Goal: Task Accomplishment & Management: Manage account settings

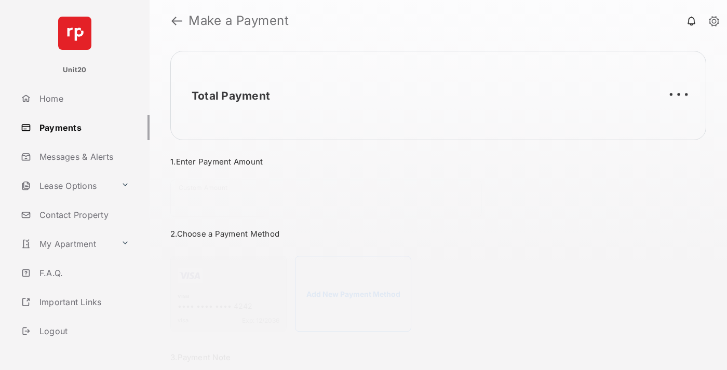
click at [81, 127] on link "Payments" at bounding box center [83, 127] width 133 height 25
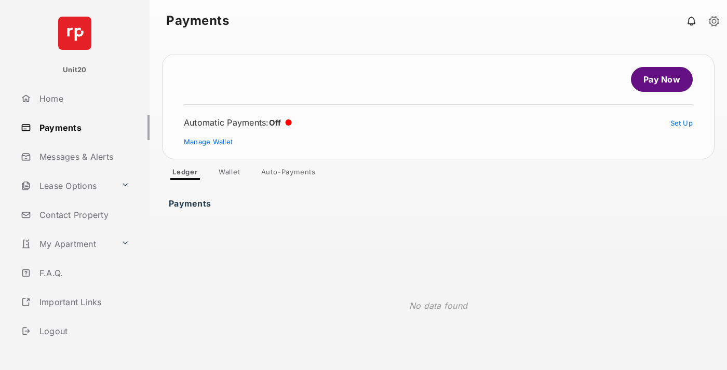
click at [289, 174] on link "Auto-Payments" at bounding box center [288, 174] width 71 height 12
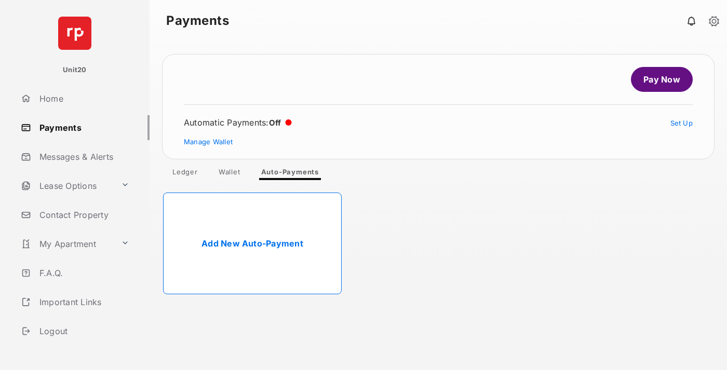
click at [252, 243] on link "Add New Auto-Payment" at bounding box center [252, 244] width 179 height 102
